Goal: Task Accomplishment & Management: Complete application form

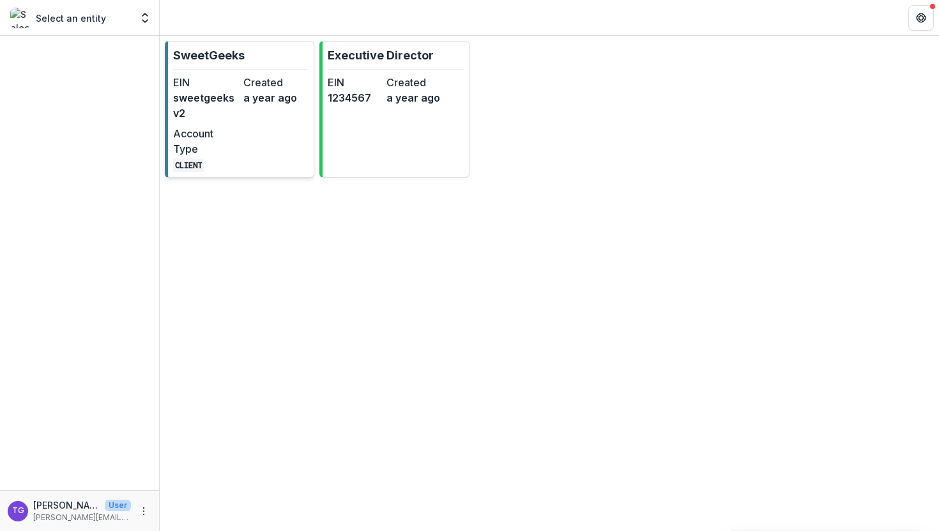
click at [222, 93] on dd "sweetgeeksv2" at bounding box center [205, 105] width 65 height 31
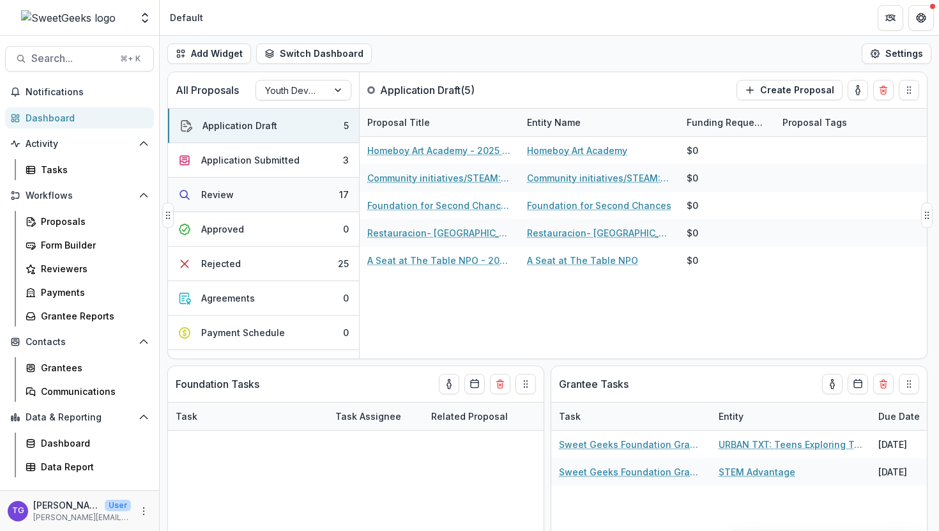
click at [233, 201] on button "Review 17" at bounding box center [263, 195] width 191 height 34
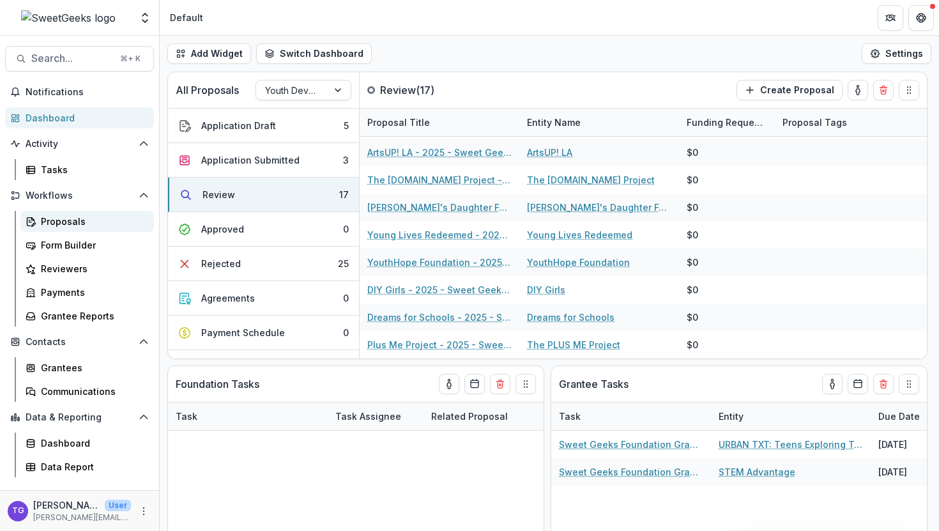
click at [79, 223] on div "Proposals" at bounding box center [92, 221] width 103 height 13
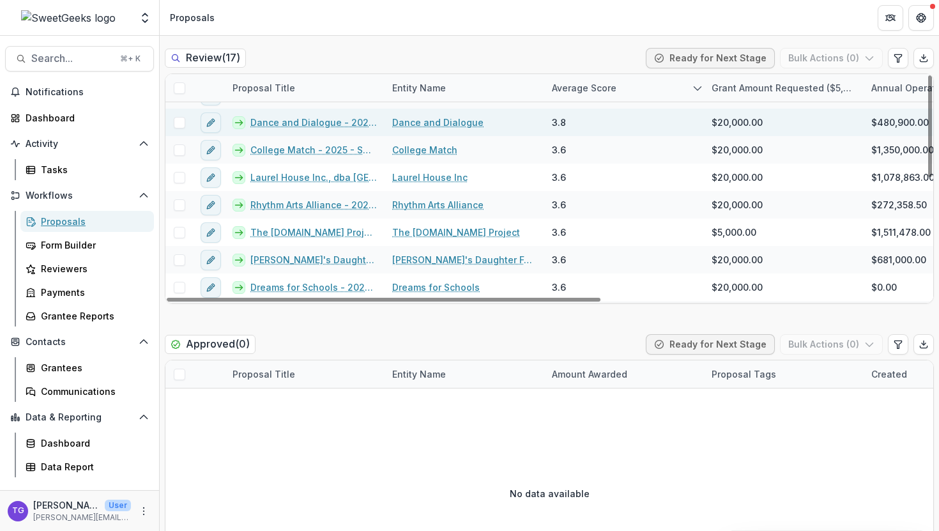
scroll to position [110, 0]
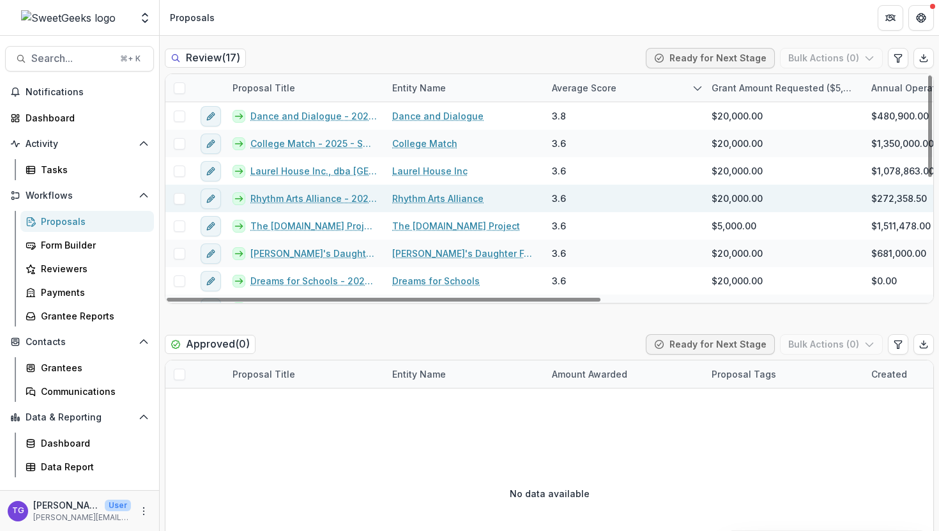
click at [180, 202] on span at bounding box center [179, 198] width 11 height 11
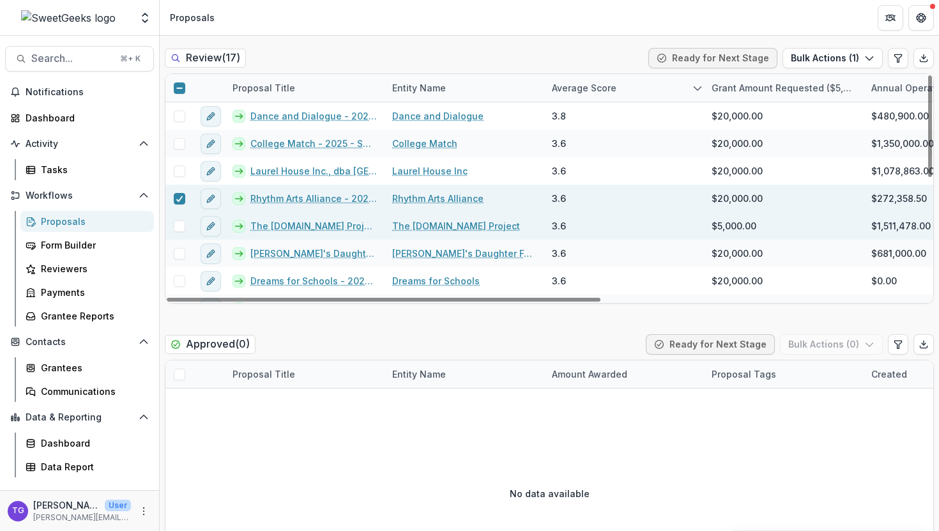
click at [177, 227] on span at bounding box center [179, 225] width 11 height 11
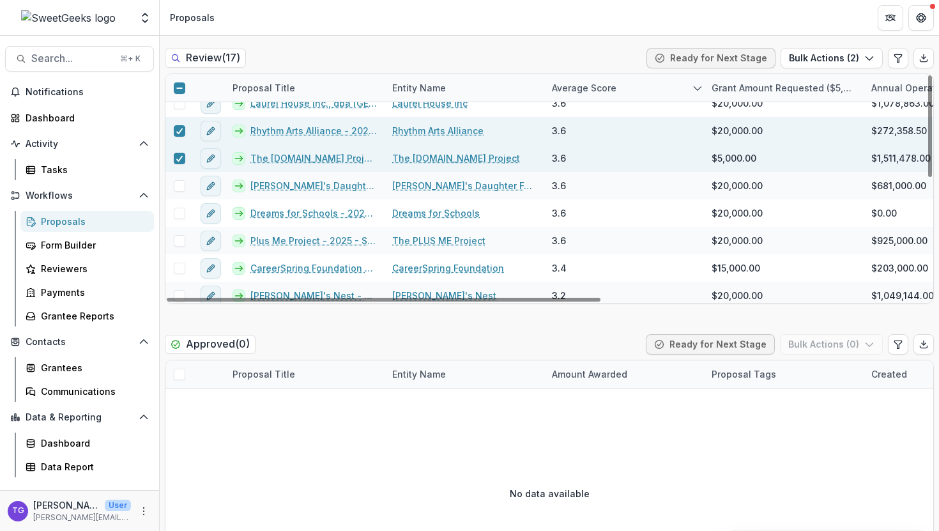
scroll to position [184, 0]
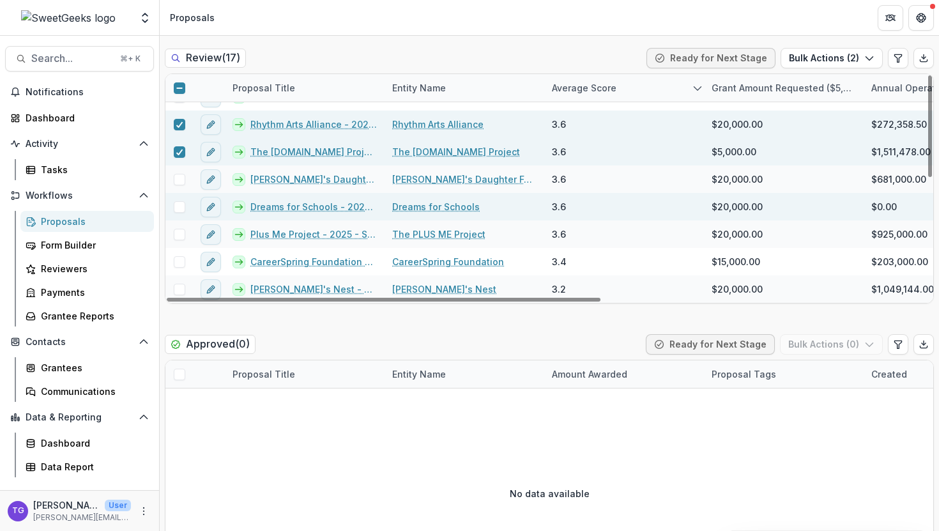
click at [181, 211] on span at bounding box center [179, 206] width 11 height 11
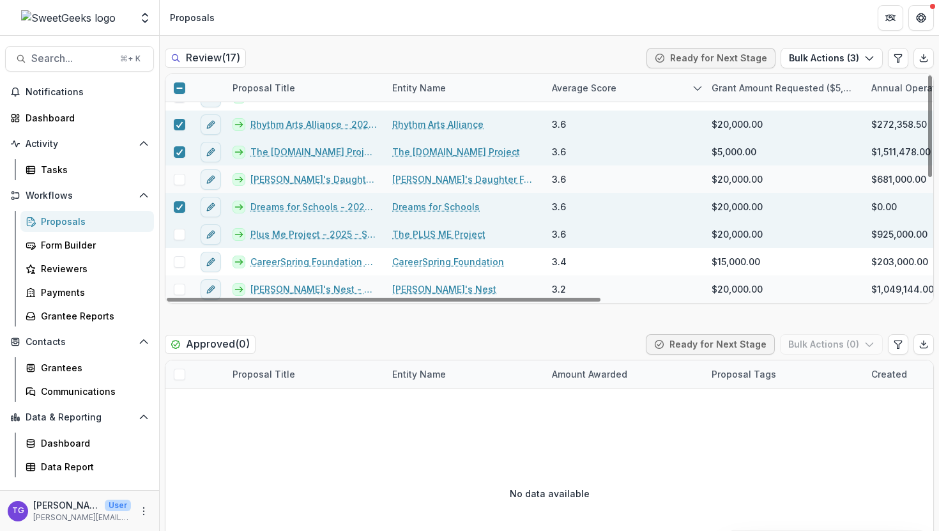
click at [179, 241] on div at bounding box center [178, 233] width 27 height 27
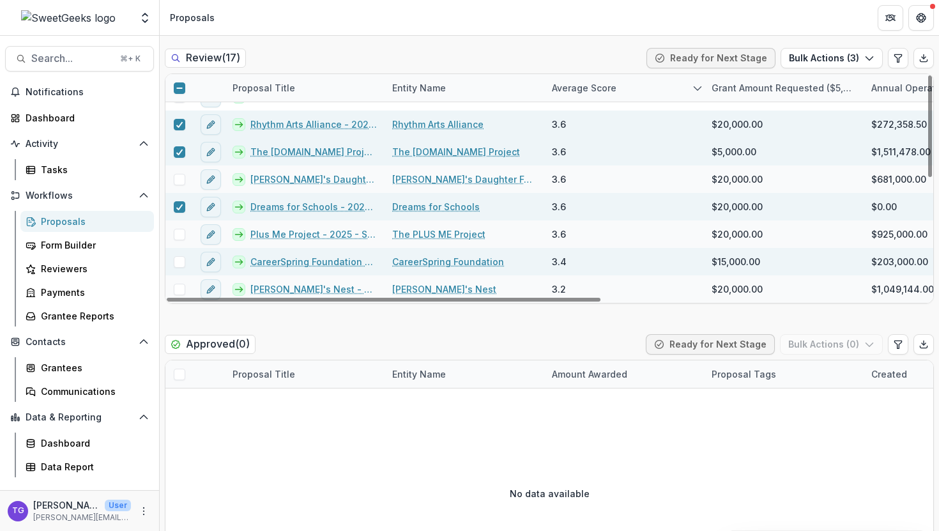
click at [182, 266] on span at bounding box center [179, 261] width 11 height 11
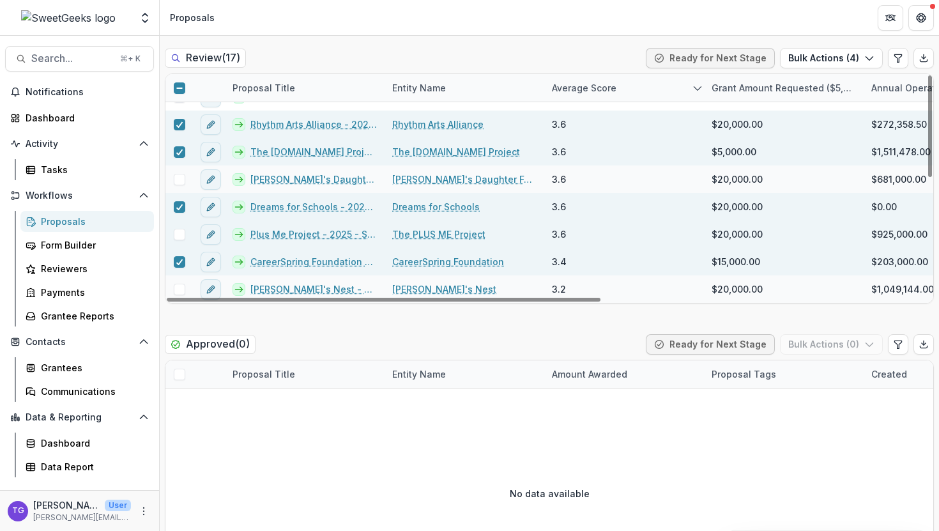
click at [181, 234] on span at bounding box center [179, 234] width 11 height 11
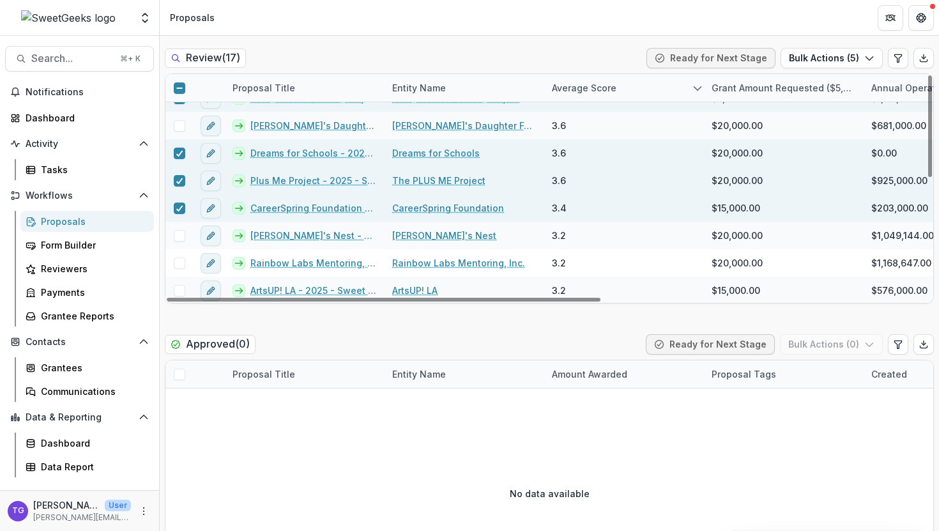
scroll to position [254, 0]
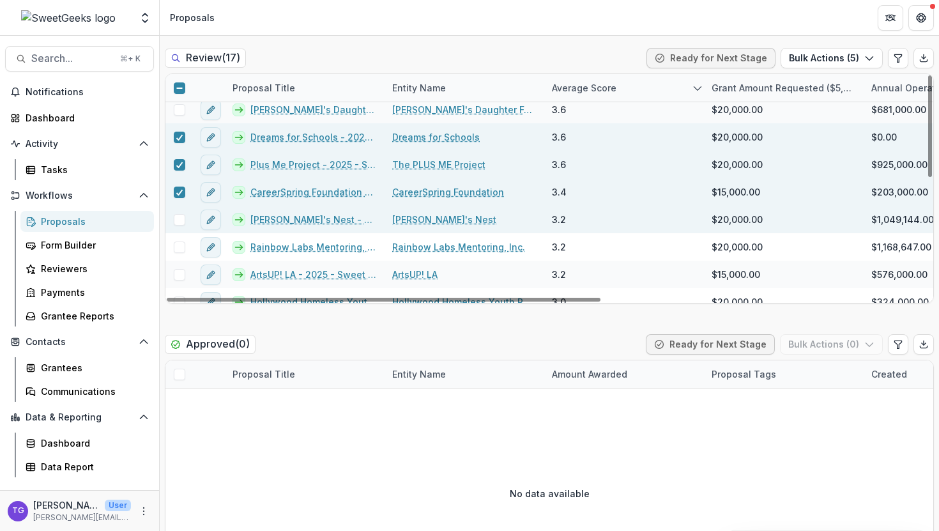
click at [178, 219] on span at bounding box center [179, 219] width 11 height 11
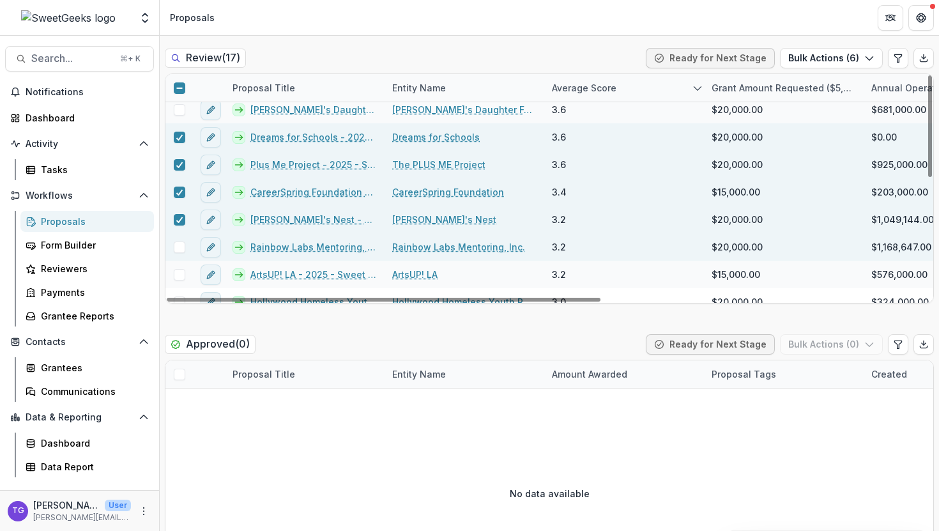
click at [181, 246] on span at bounding box center [179, 246] width 11 height 11
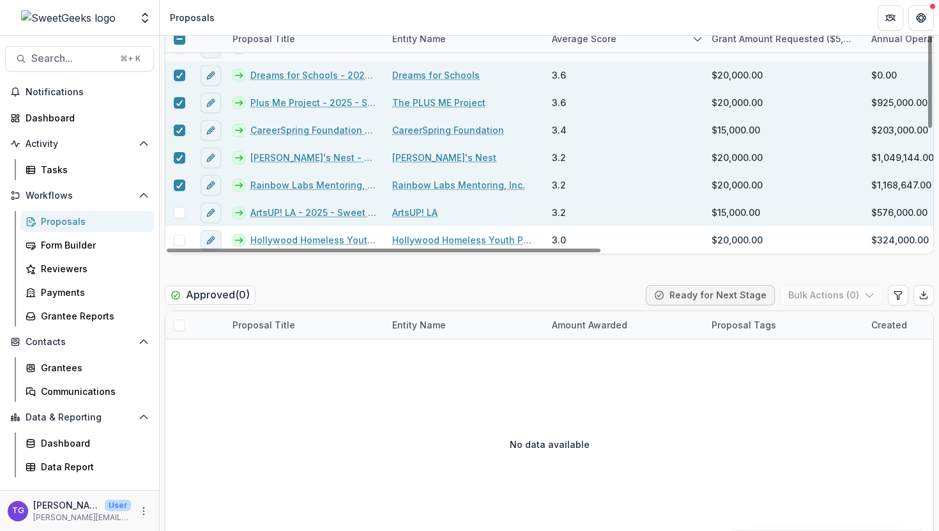
scroll to position [792, 0]
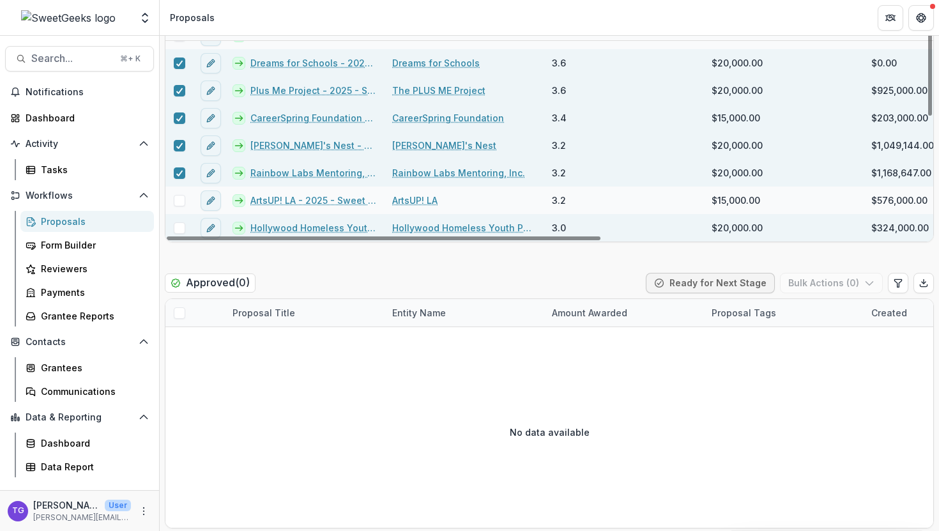
click at [178, 227] on span at bounding box center [179, 227] width 11 height 11
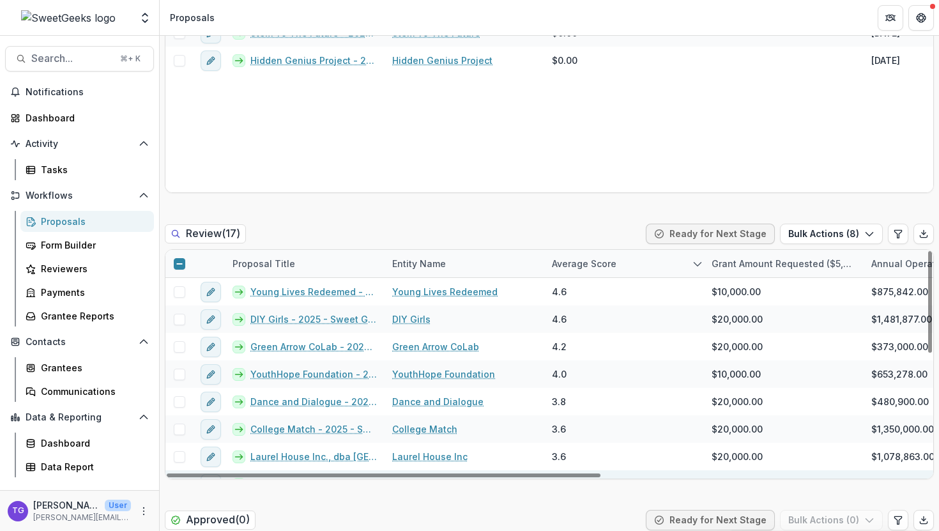
scroll to position [557, 0]
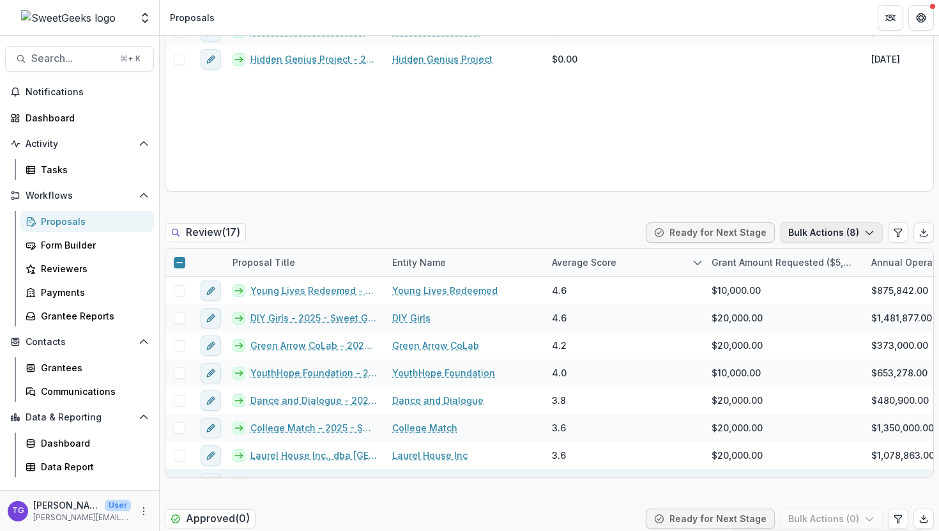
click at [865, 232] on polyline "button" at bounding box center [868, 233] width 7 height 4
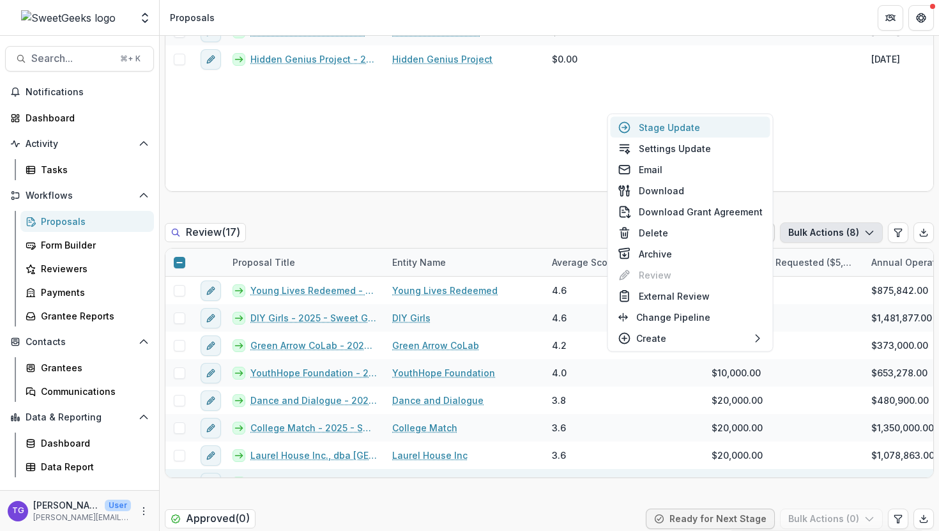
click at [676, 123] on button "Stage Update" at bounding box center [690, 127] width 160 height 21
select select "******"
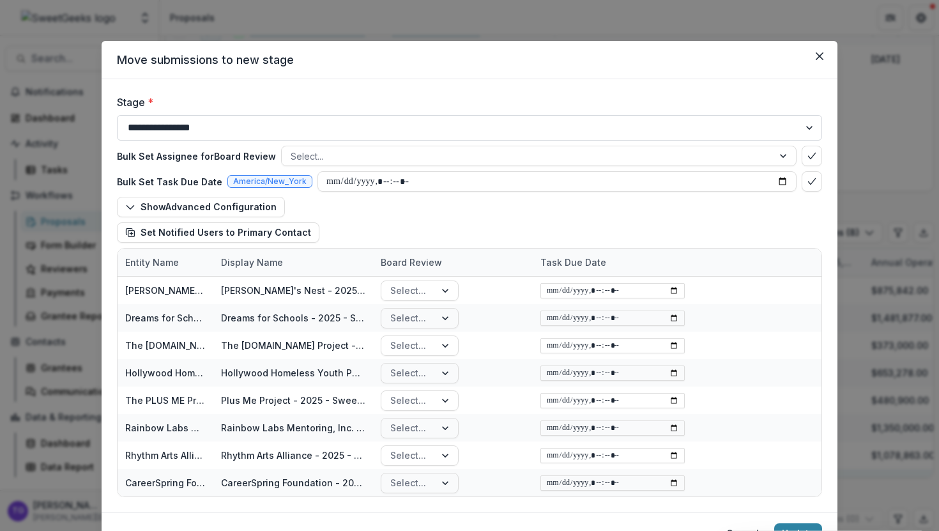
click at [807, 126] on select "**********" at bounding box center [469, 128] width 705 height 26
select select "********"
click at [117, 115] on select "**********" at bounding box center [469, 128] width 705 height 26
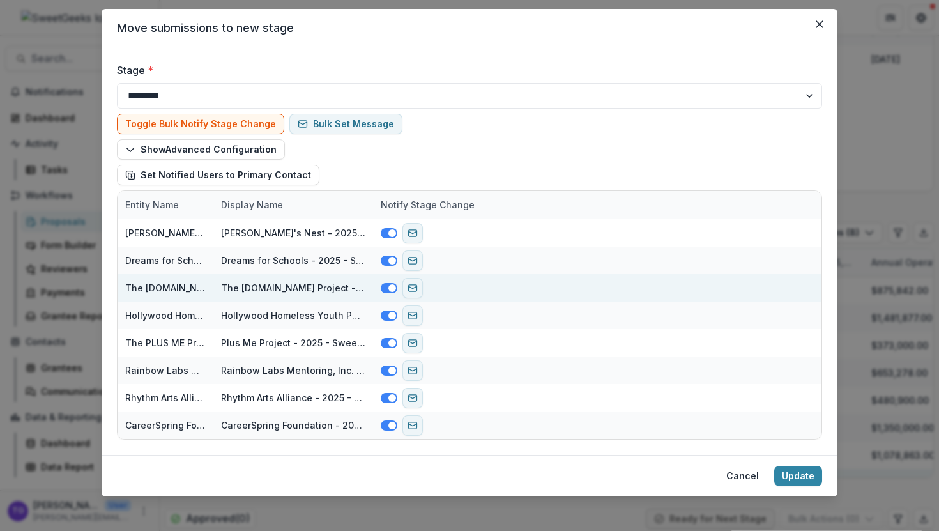
scroll to position [38, 0]
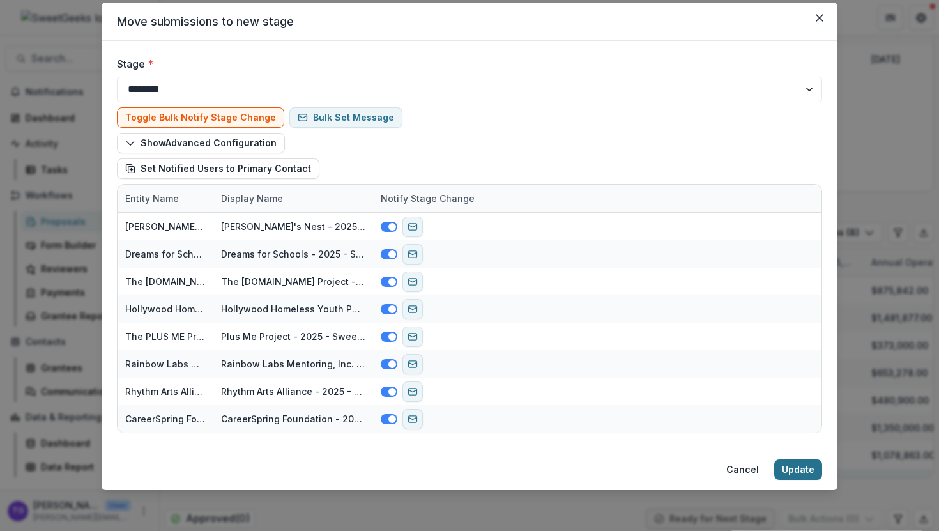
click at [797, 465] on button "Update" at bounding box center [798, 469] width 48 height 20
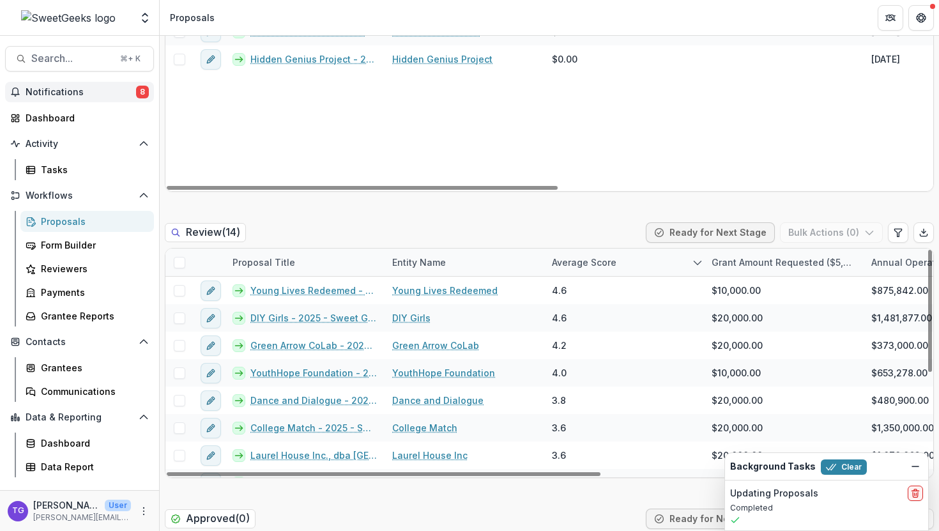
click at [49, 95] on span "Notifications" at bounding box center [81, 92] width 110 height 11
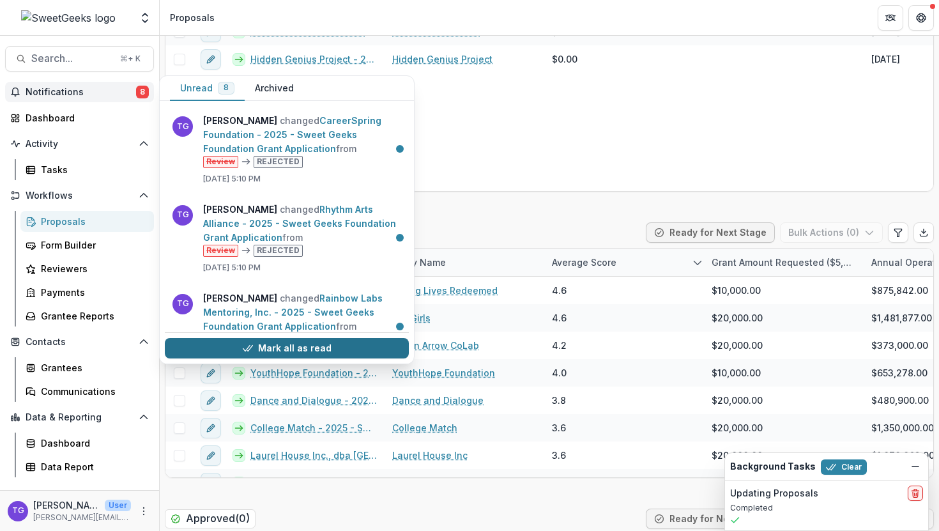
click at [319, 347] on button "Mark all as read" at bounding box center [287, 348] width 244 height 20
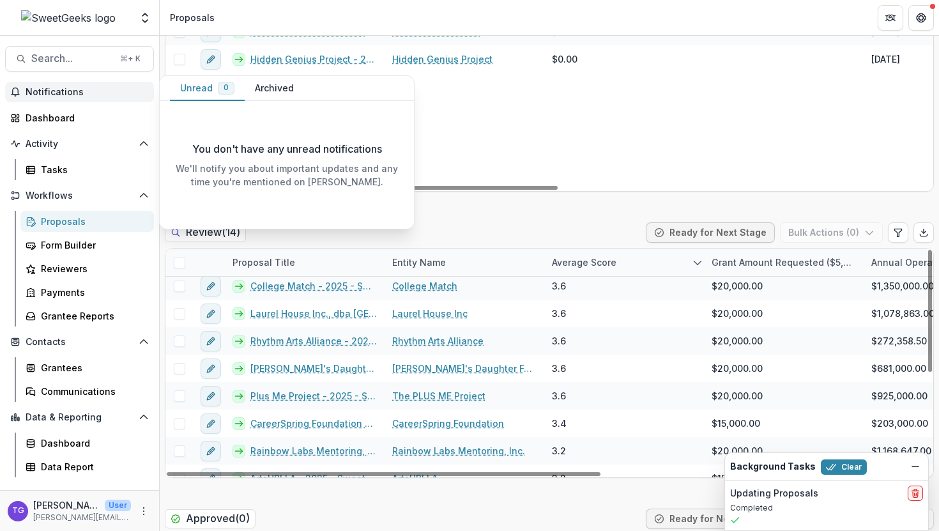
scroll to position [184, 0]
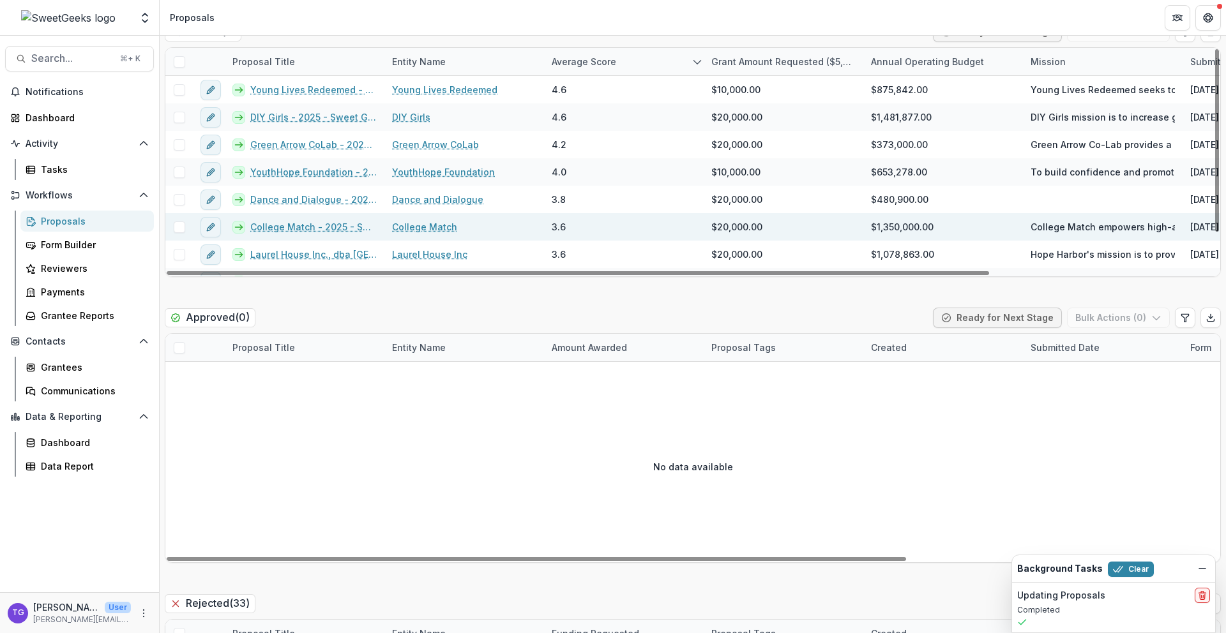
scroll to position [757, 0]
